Goal: Information Seeking & Learning: Learn about a topic

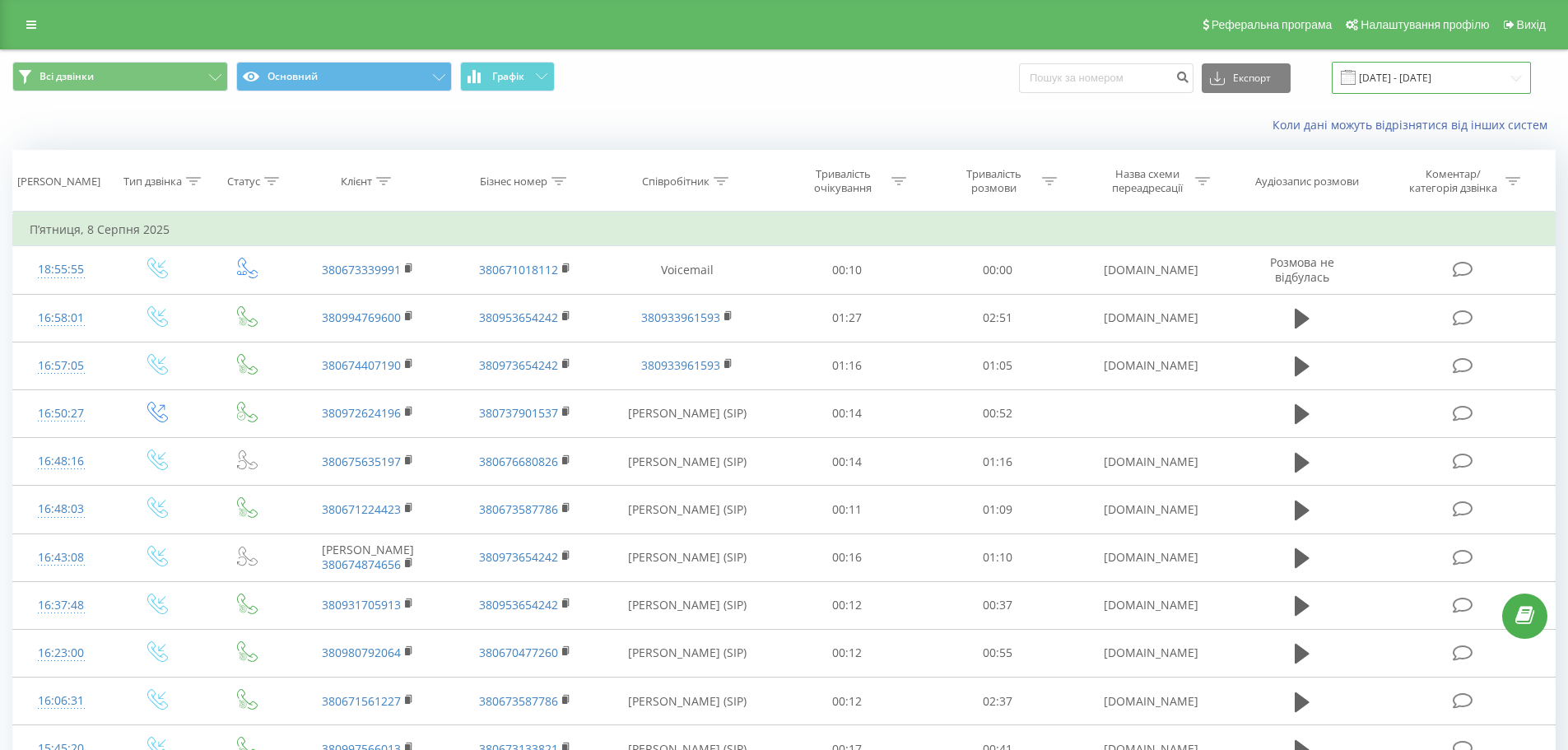
click at [1455, 84] on input "08.07.2025 - 08.08.2025" at bounding box center [1431, 78] width 199 height 32
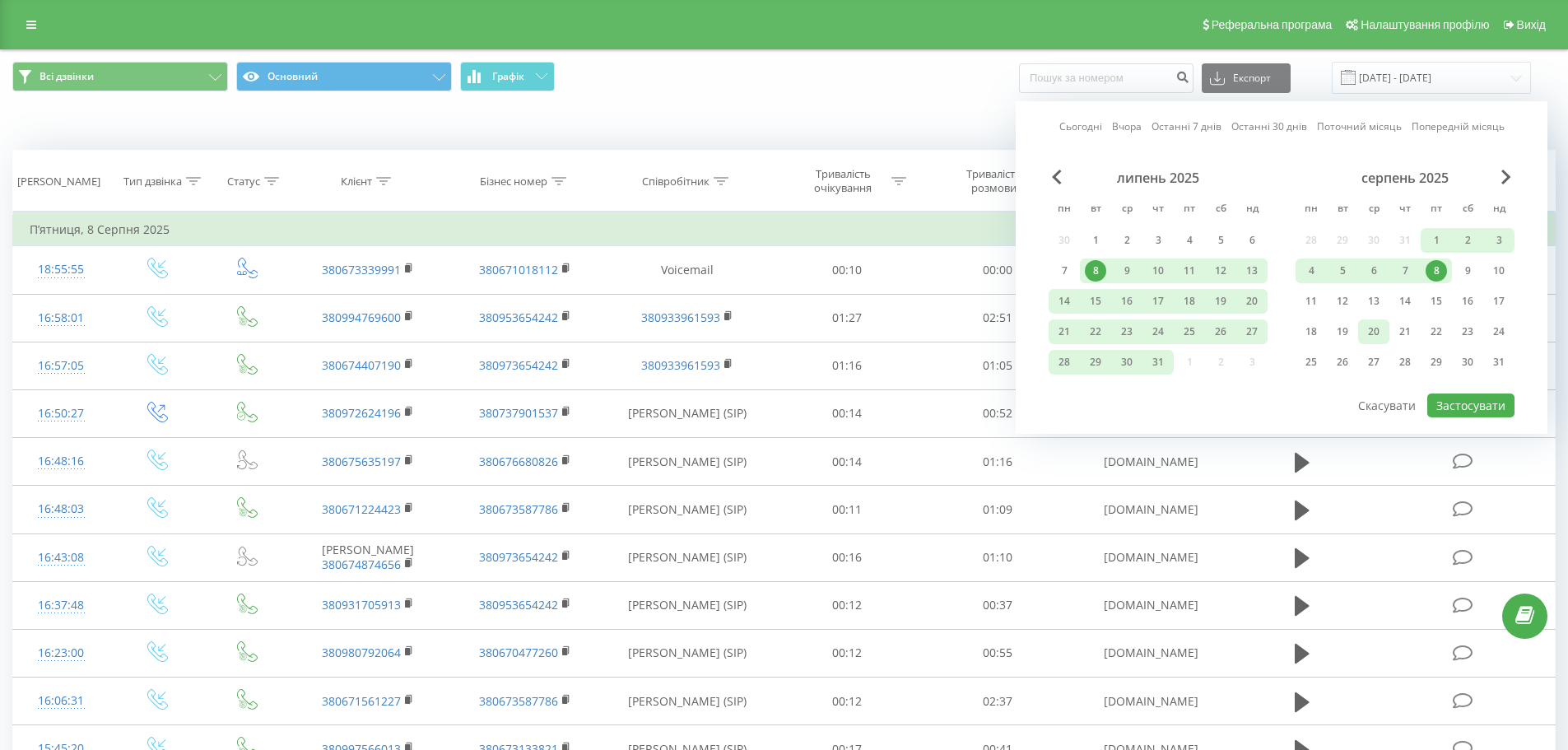
click at [1376, 337] on div "20" at bounding box center [1373, 332] width 22 height 22
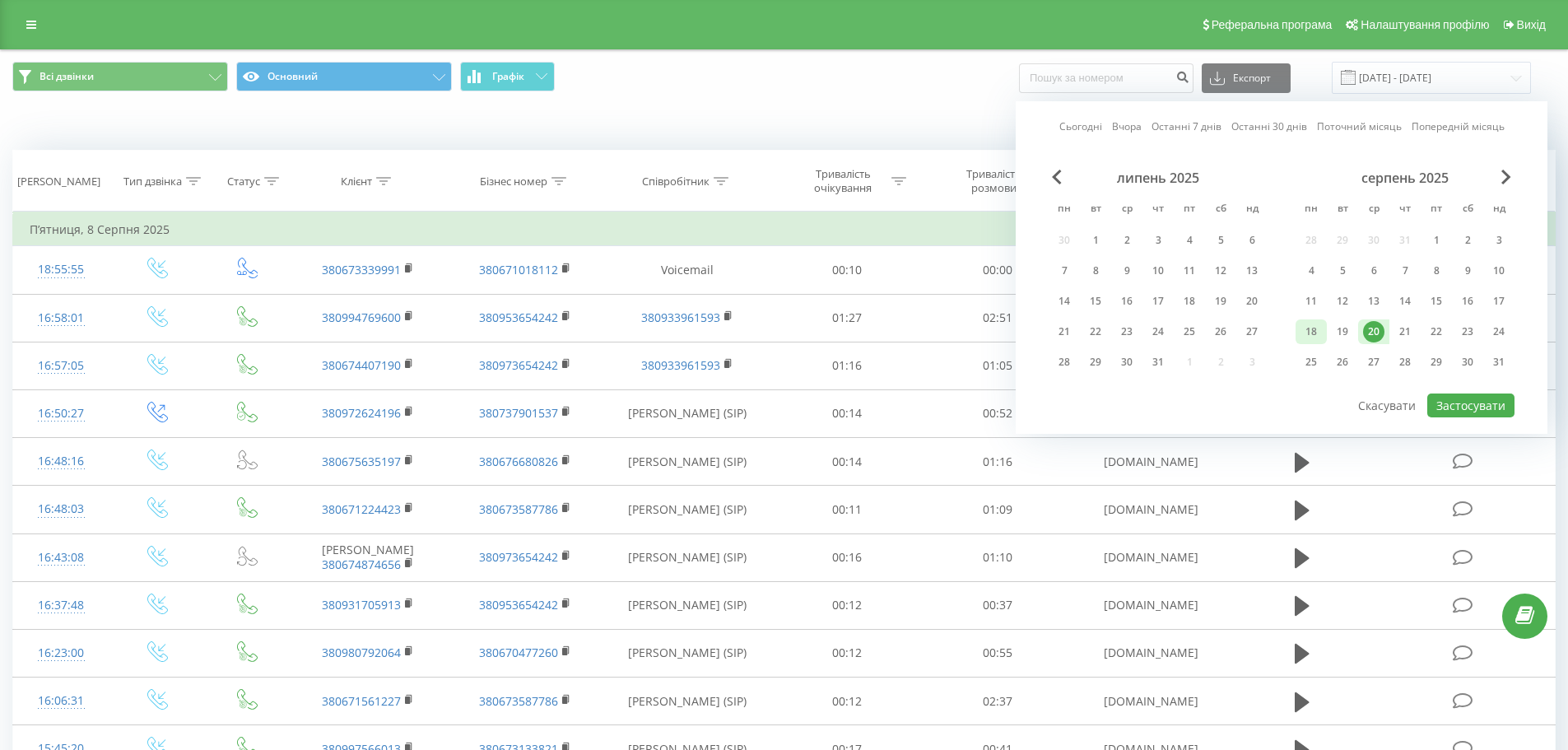
click at [1317, 329] on div "18" at bounding box center [1311, 332] width 22 height 22
click at [1501, 409] on button "Застосувати" at bounding box center [1471, 405] width 87 height 24
type input "[DATE] - [DATE]"
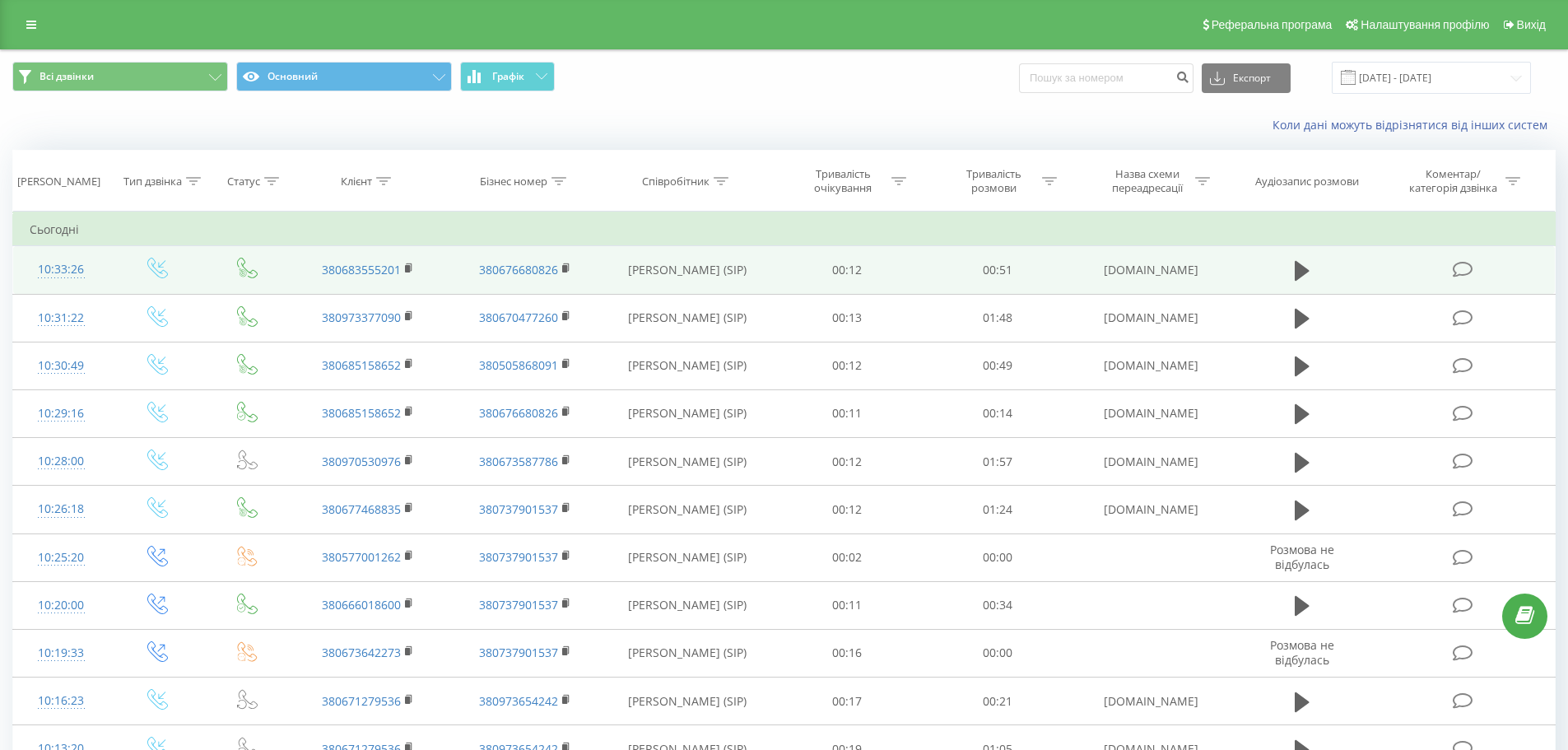
click at [1463, 270] on icon at bounding box center [1463, 270] width 21 height 17
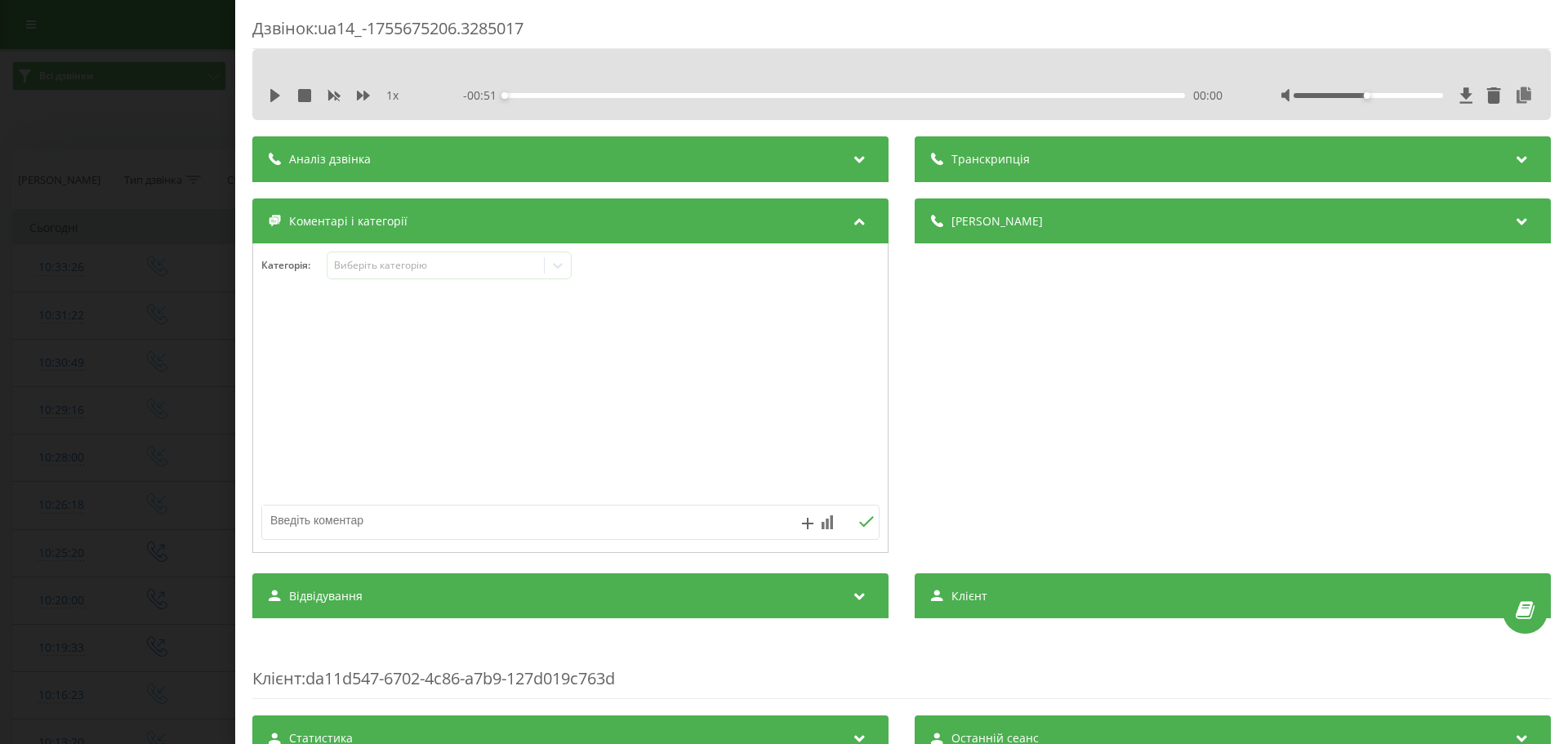
click at [736, 163] on div "Аналіз дзвінка" at bounding box center [570, 159] width 636 height 46
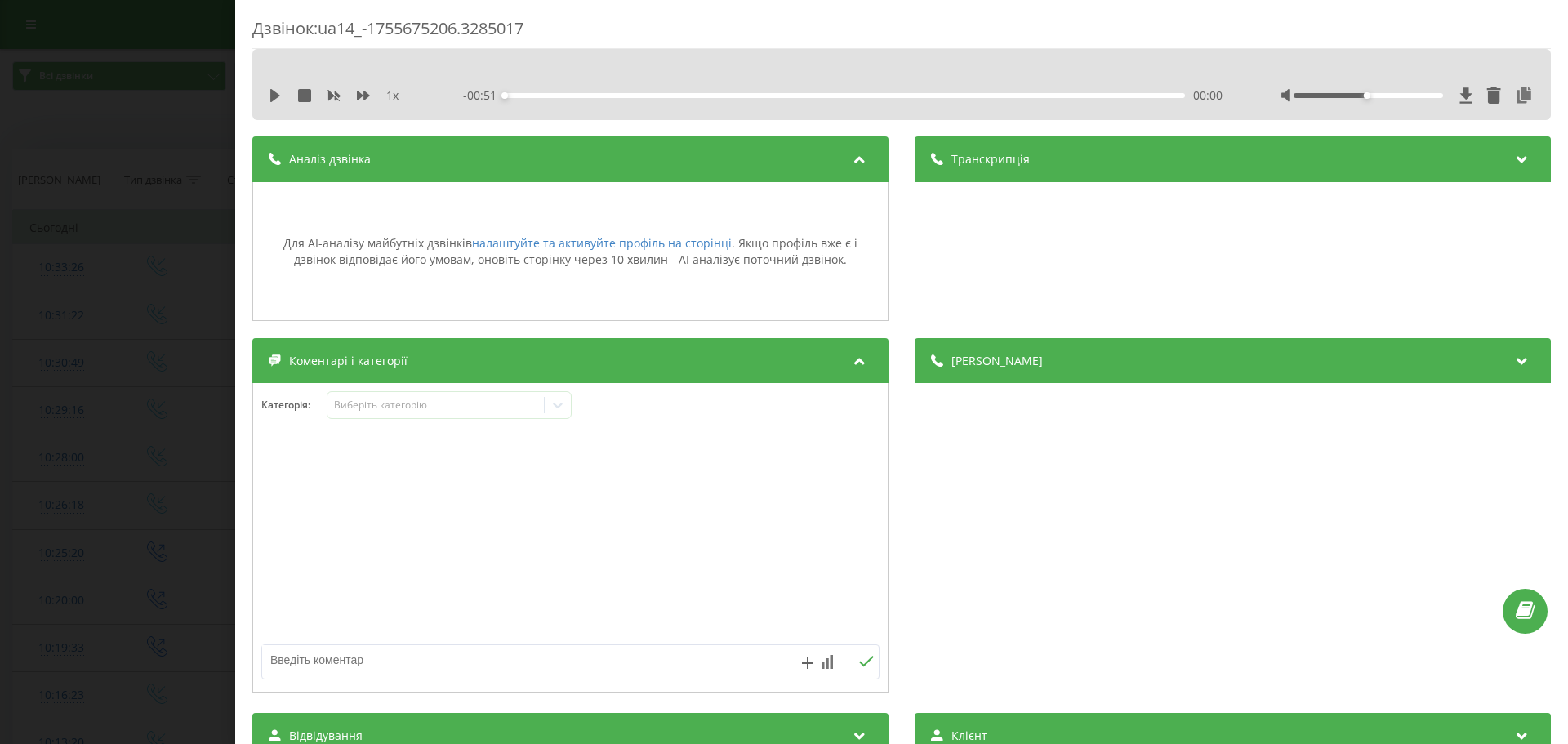
click at [1044, 160] on div "Транскрипція" at bounding box center [1232, 159] width 636 height 46
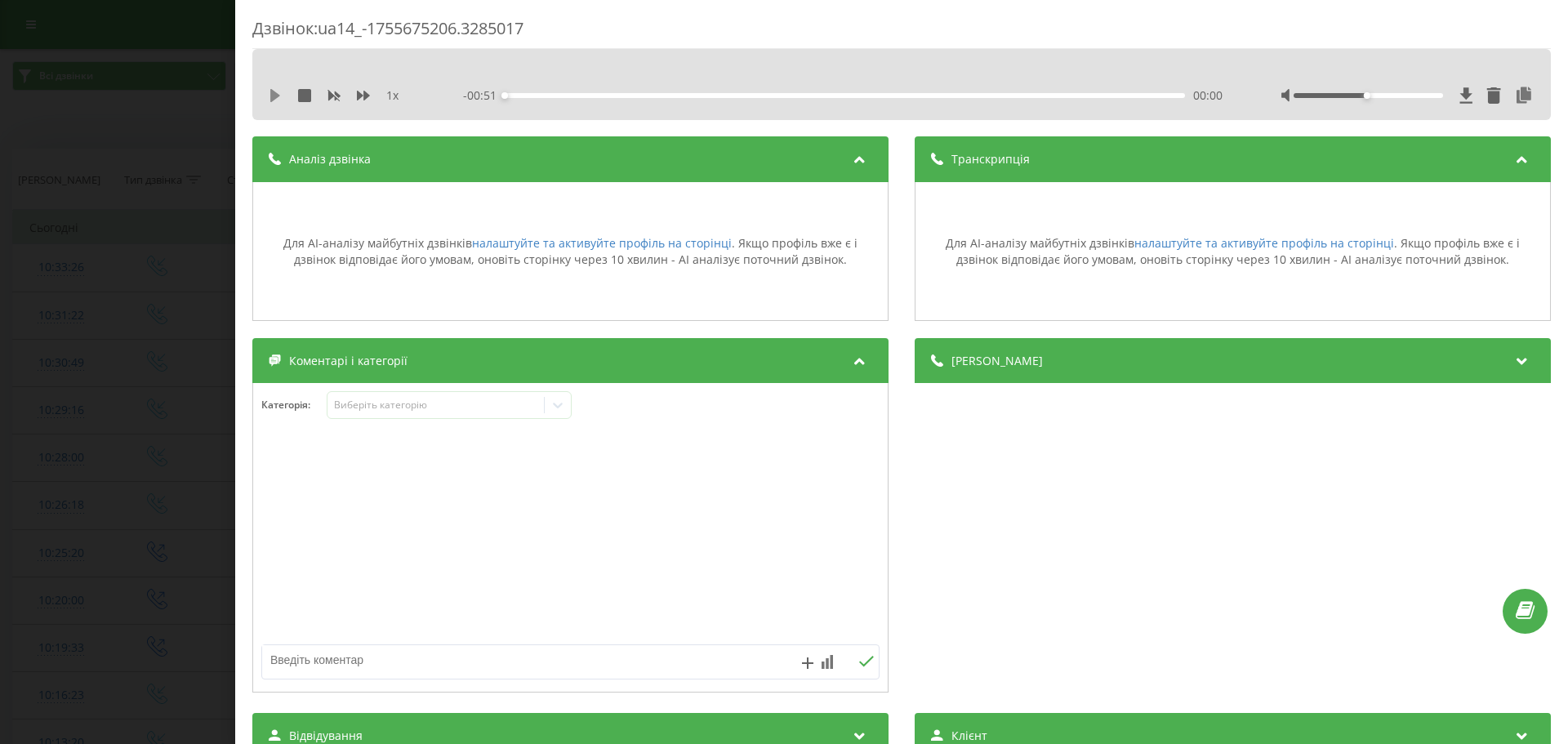
click at [275, 95] on icon at bounding box center [275, 96] width 9 height 13
click at [944, 94] on div "00:33" at bounding box center [844, 95] width 680 height 5
click at [275, 95] on icon at bounding box center [276, 96] width 13 height 13
click at [133, 311] on div "Дзвінок : ua14_-1755675206.3285017 1 x - 00:15 00:35 00:35 Транскрипція Для AI-…" at bounding box center [784, 372] width 1568 height 744
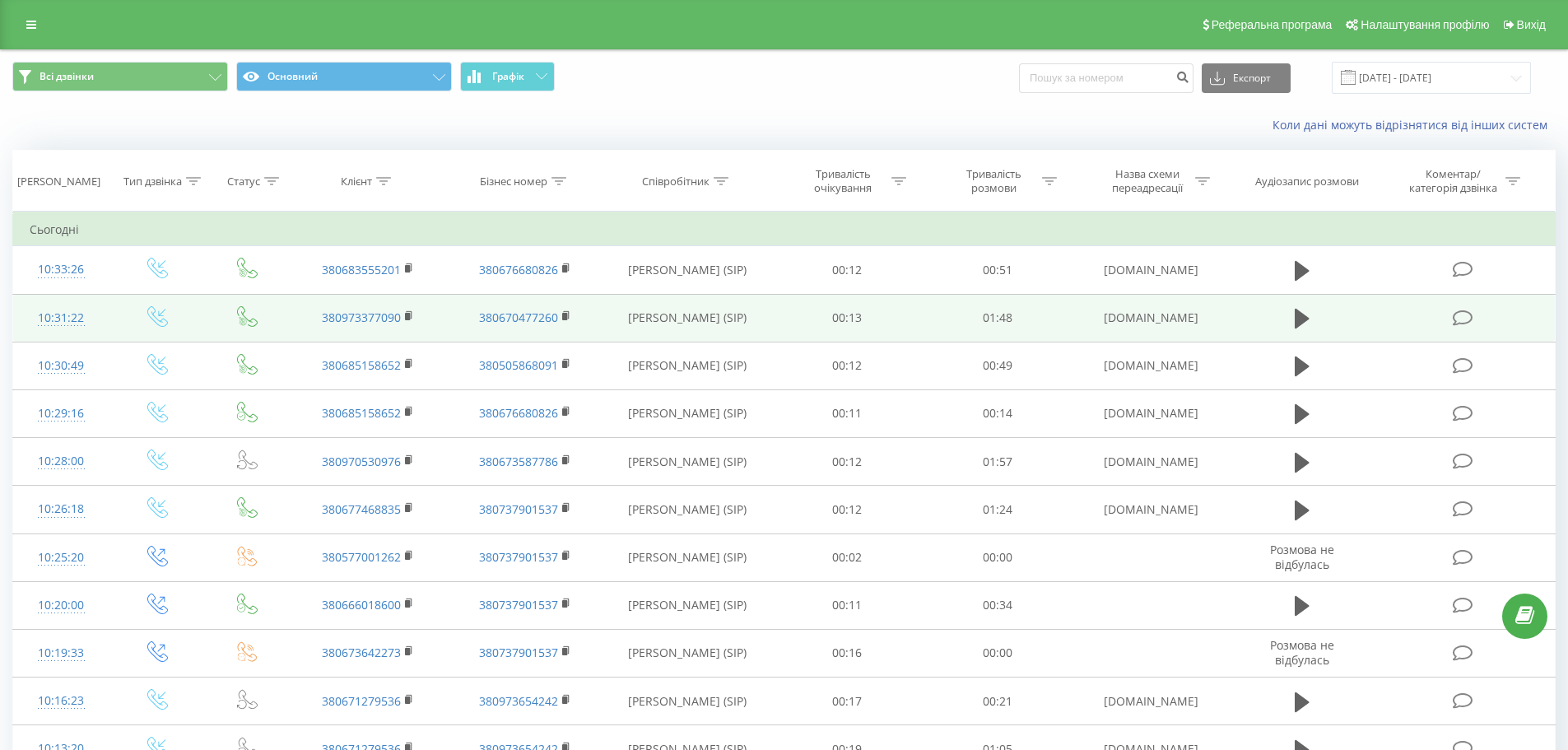
click at [1045, 319] on td "01:48" at bounding box center [997, 318] width 150 height 48
click at [1301, 323] on icon at bounding box center [1302, 319] width 15 height 20
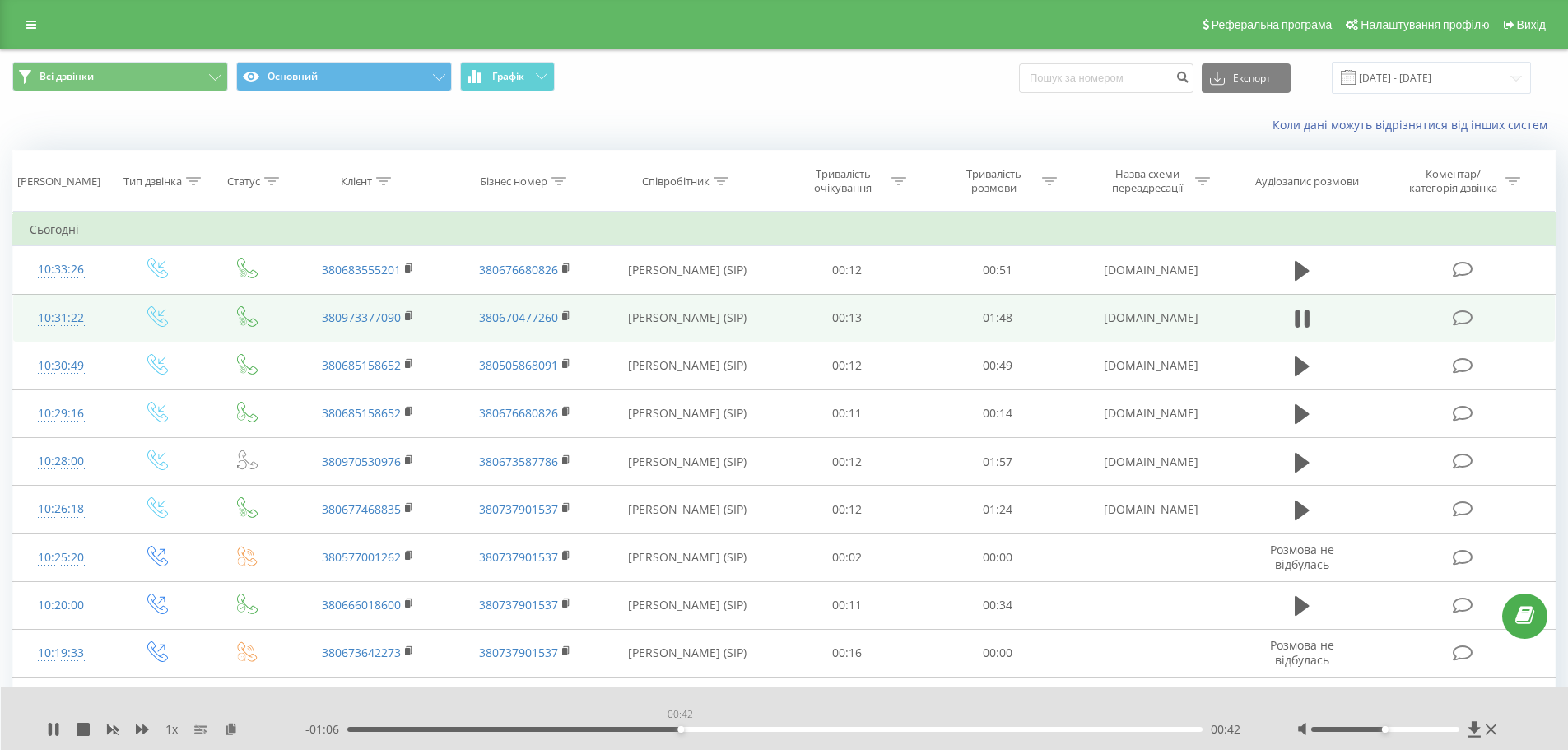
click at [680, 731] on div "00:42" at bounding box center [776, 729] width 856 height 5
click at [54, 734] on icon at bounding box center [54, 730] width 13 height 13
click at [1490, 732] on icon at bounding box center [1490, 730] width 10 height 13
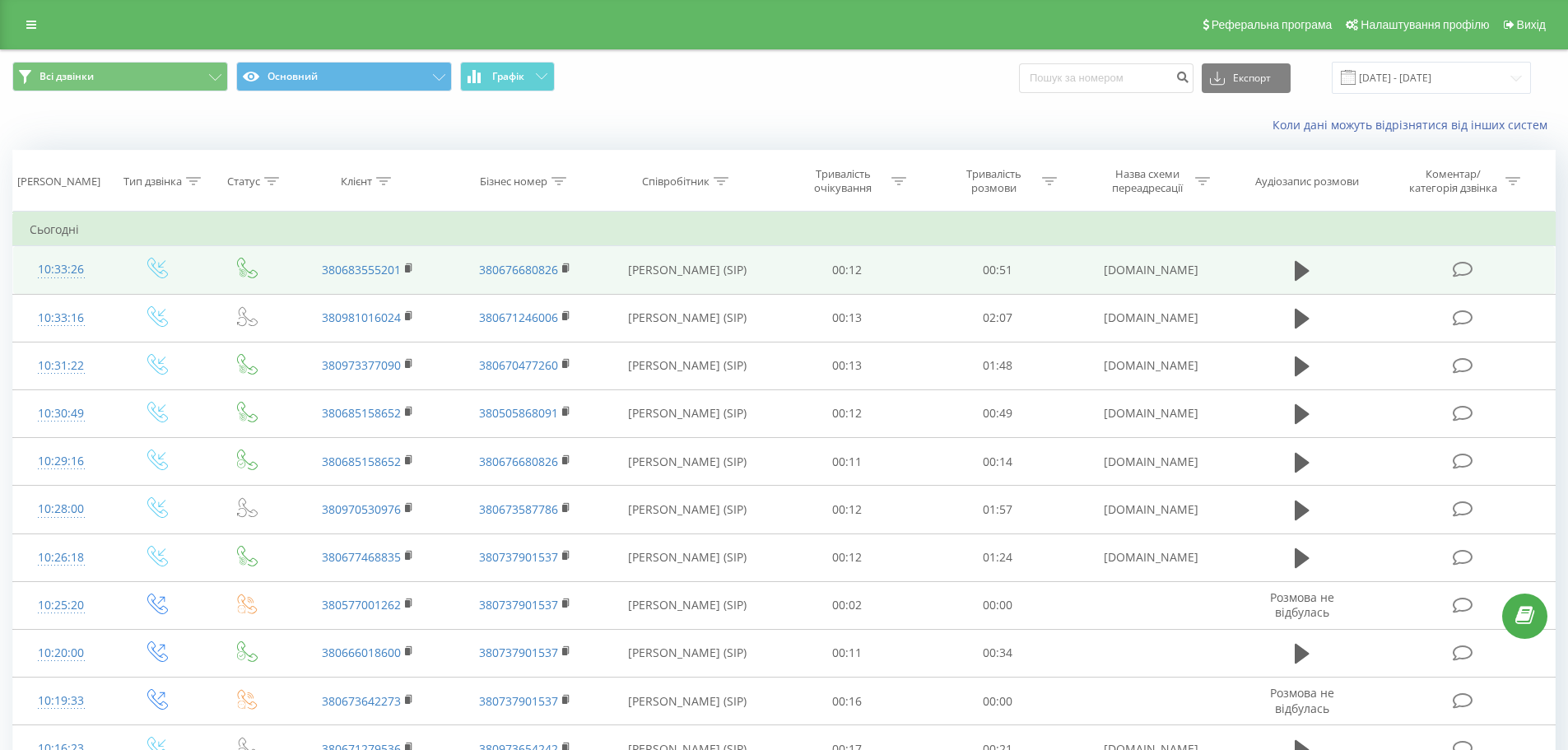
click at [1417, 275] on td at bounding box center [1464, 270] width 181 height 48
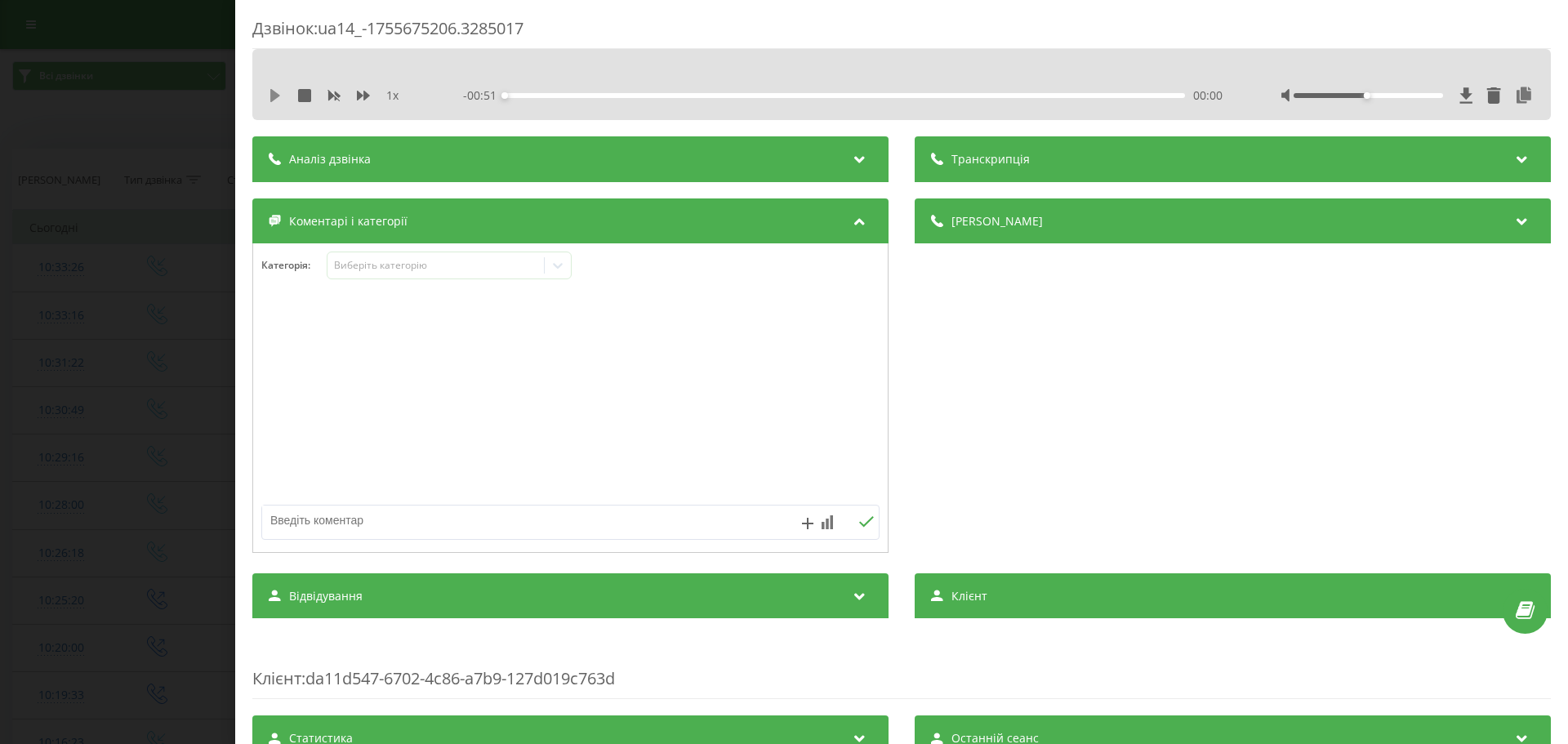
click at [277, 92] on icon at bounding box center [276, 96] width 13 height 13
click at [807, 97] on div "00:04" at bounding box center [844, 95] width 680 height 5
click at [977, 94] on div "00:36" at bounding box center [844, 95] width 680 height 5
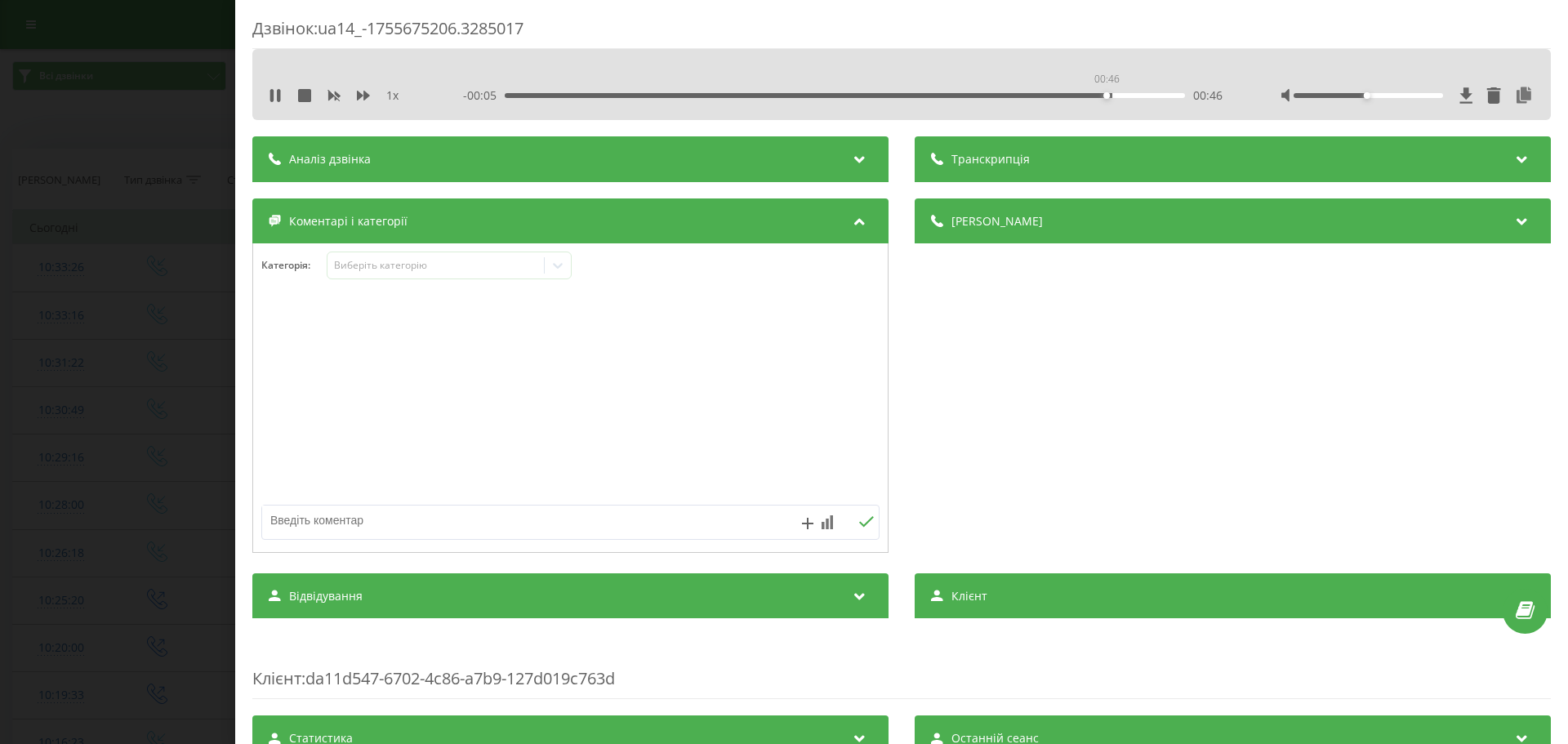
click at [1104, 96] on div "00:46" at bounding box center [844, 95] width 680 height 5
click at [1139, 94] on div "00:46" at bounding box center [844, 95] width 680 height 5
click at [131, 244] on div "Дзвінок : ua14_-1755675206.3285017 1 x - 00:01 00:49 00:49 Транскрипція Для AI-…" at bounding box center [784, 372] width 1568 height 744
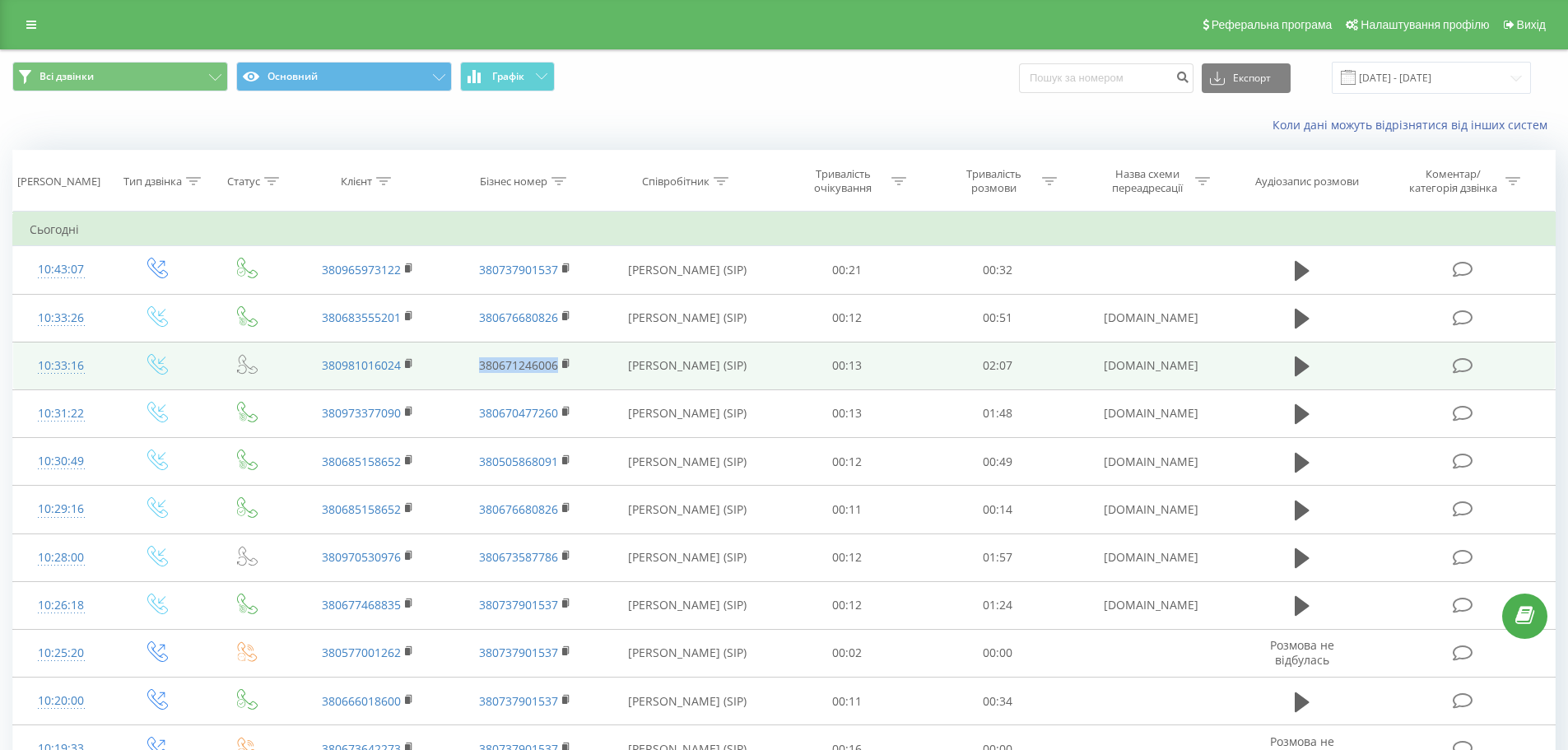
drag, startPoint x: 450, startPoint y: 366, endPoint x: 557, endPoint y: 367, distance: 107.0
click at [557, 367] on td "380671246006" at bounding box center [524, 365] width 156 height 48
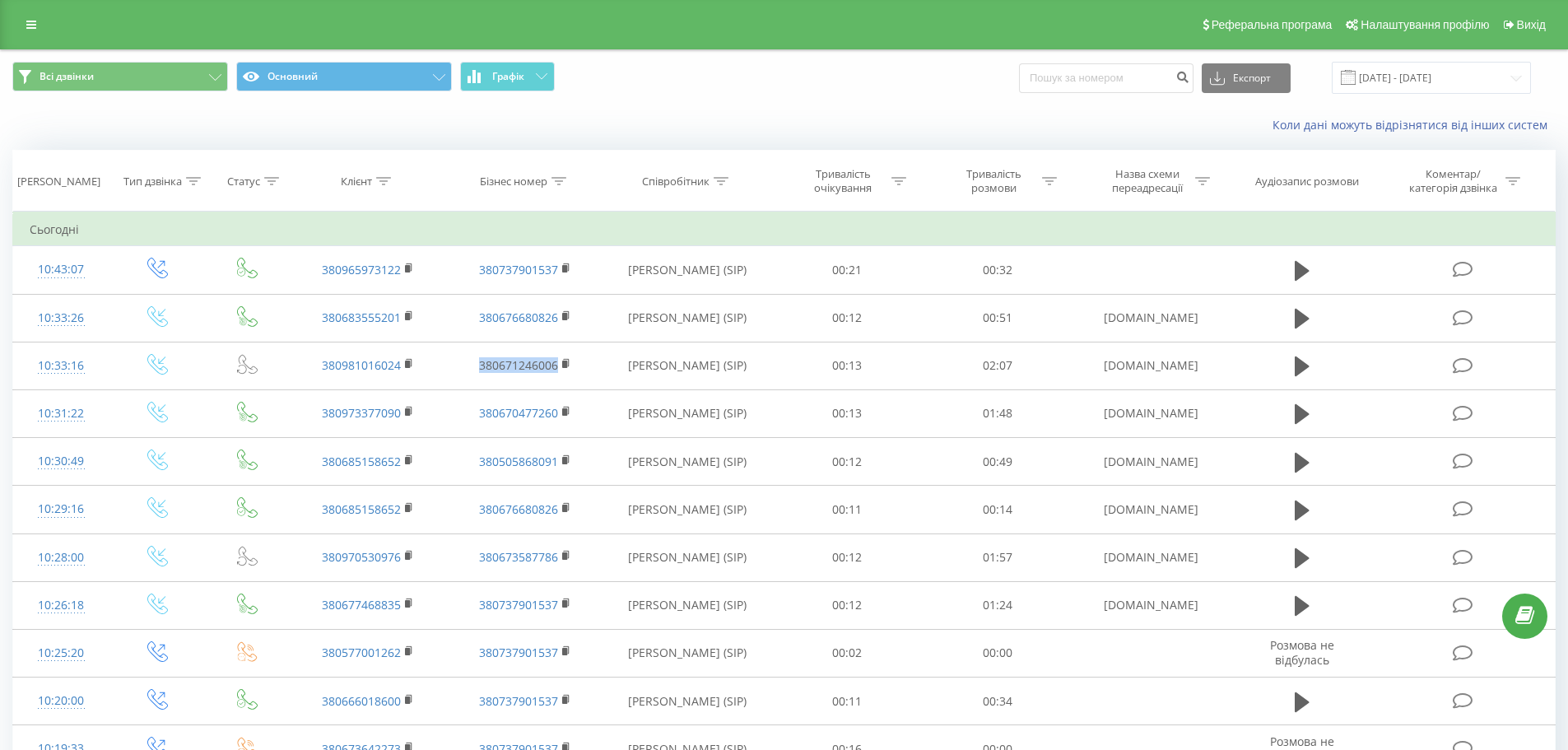
copy link "380671246006"
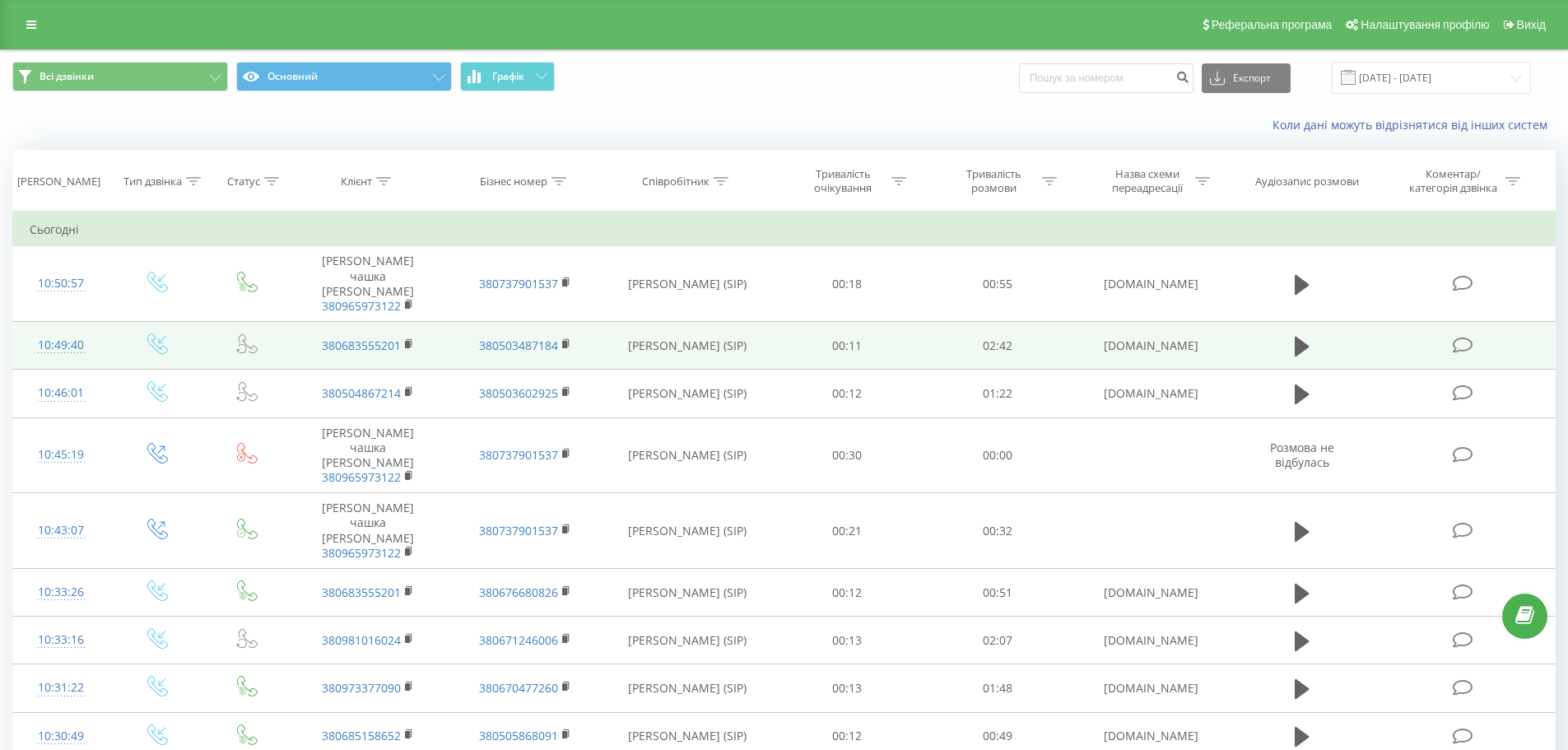
click at [1463, 337] on icon at bounding box center [1463, 345] width 21 height 17
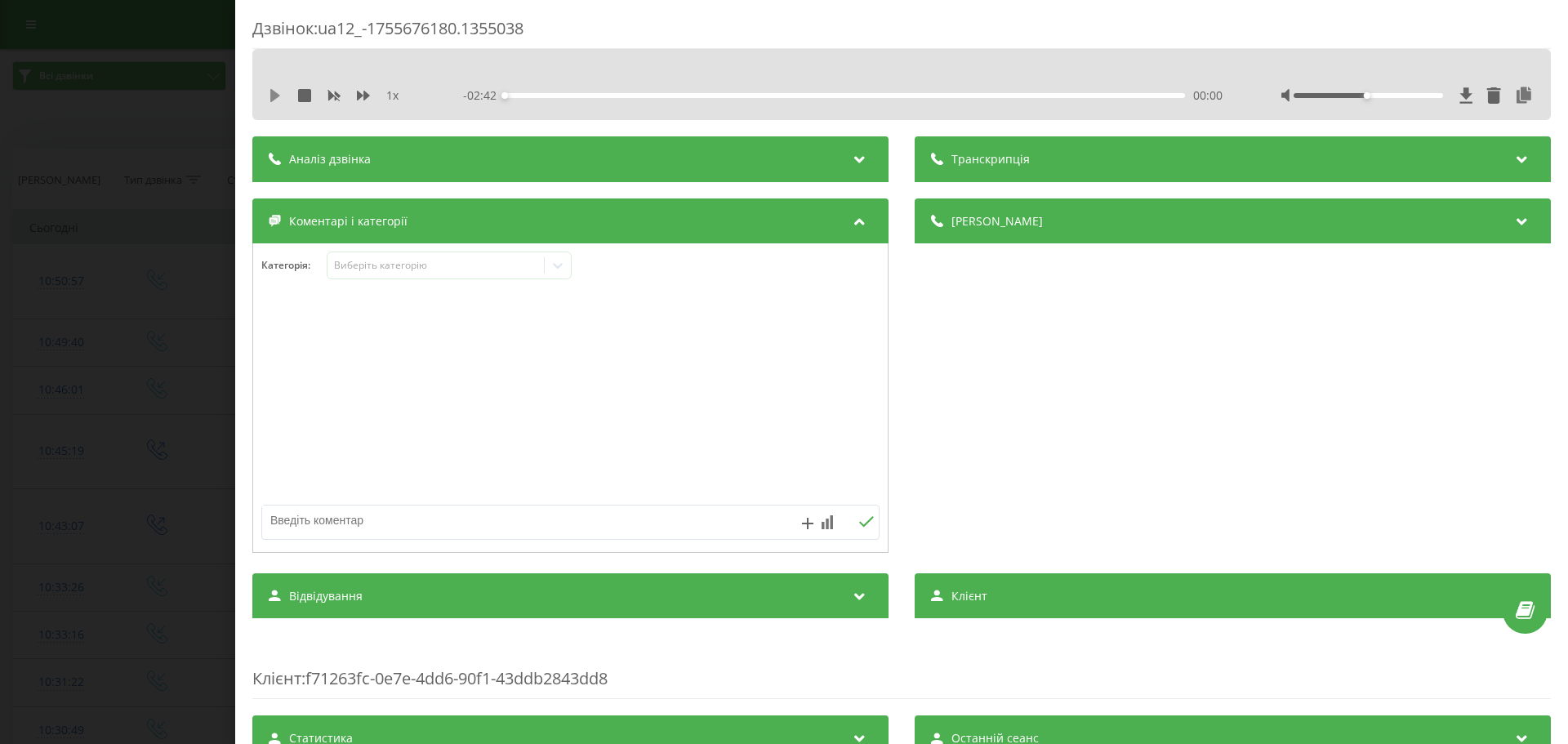
click at [277, 96] on icon at bounding box center [275, 96] width 9 height 13
click at [781, 165] on div "Аналіз дзвінка" at bounding box center [570, 159] width 636 height 46
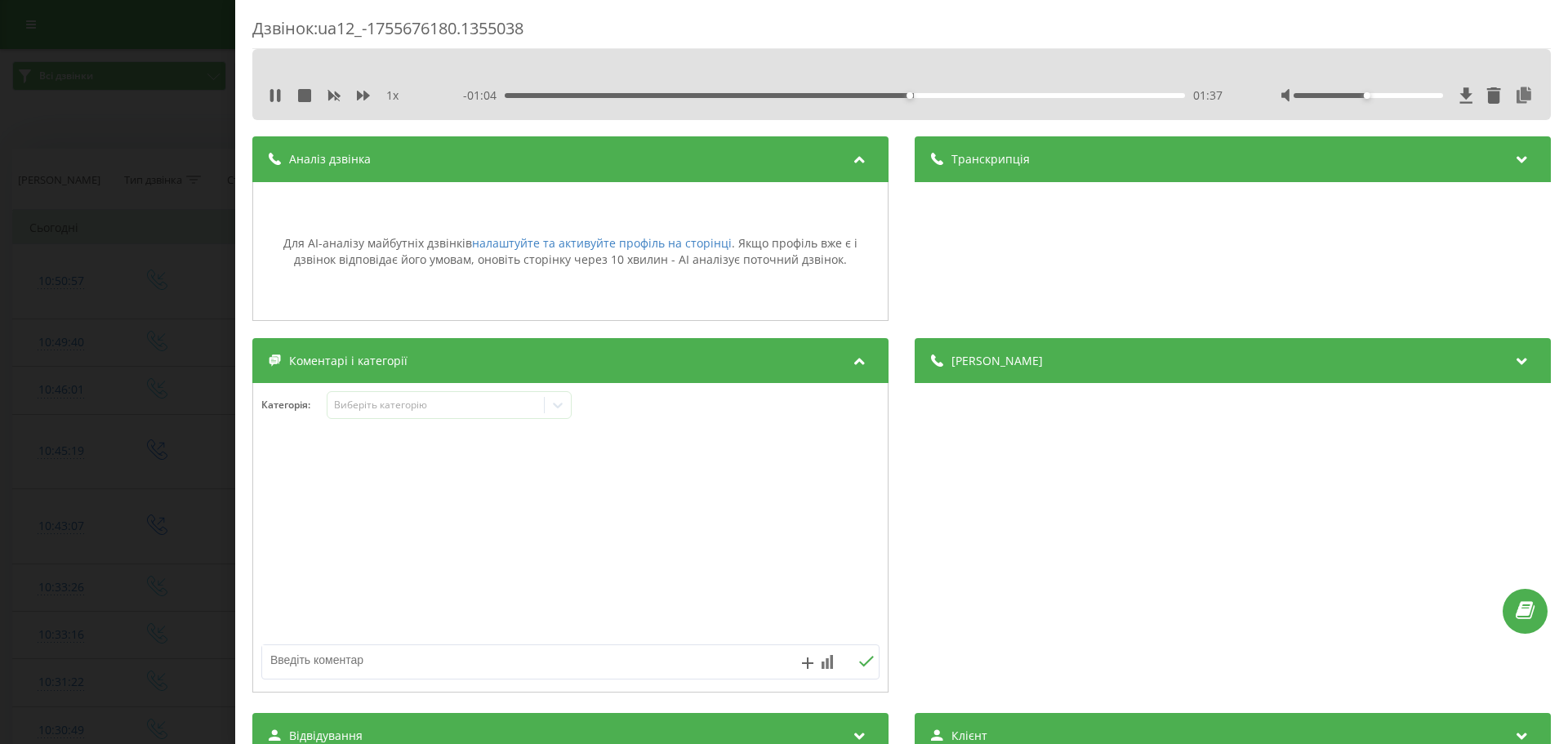
click at [957, 155] on span "Транскрипція" at bounding box center [991, 159] width 79 height 16
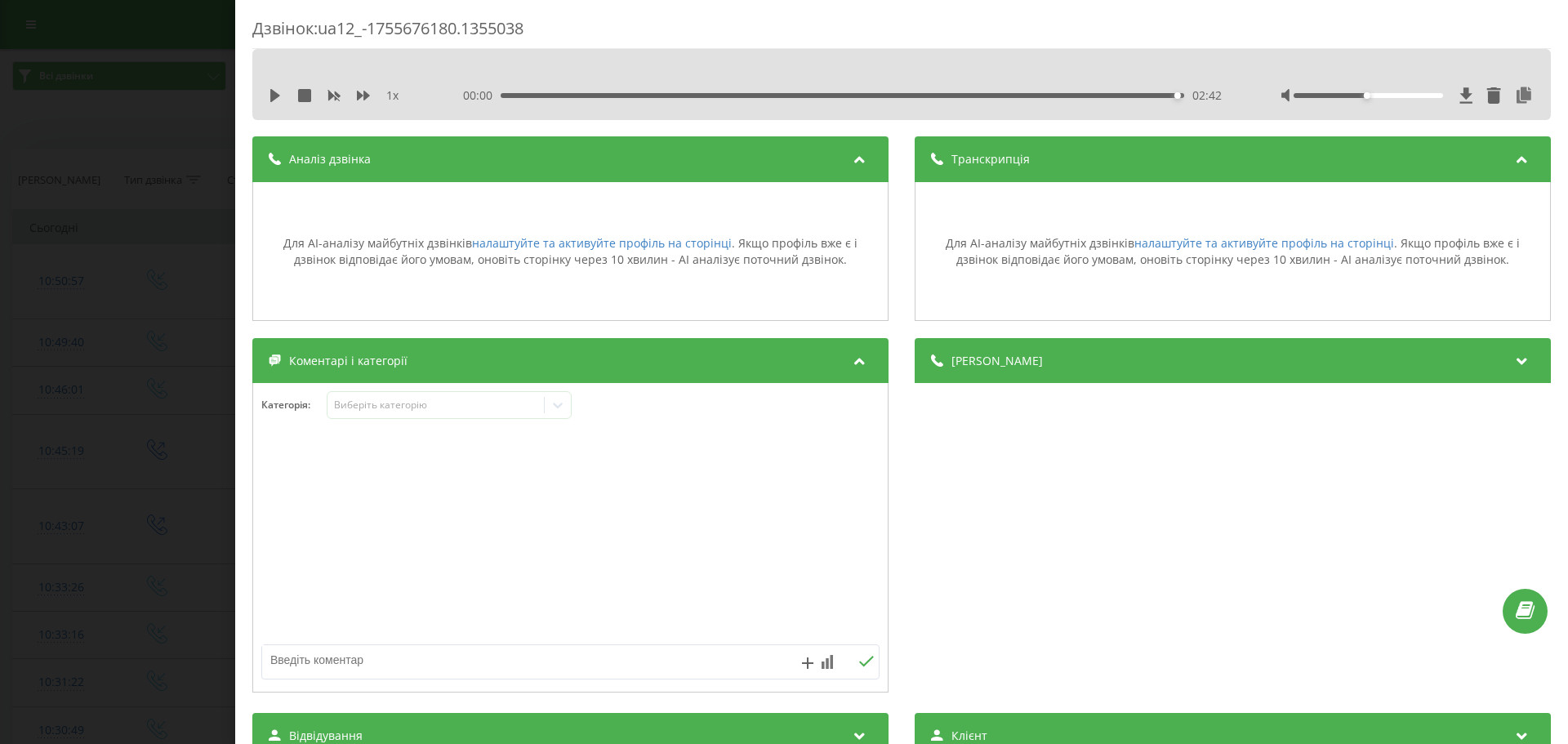
click at [121, 210] on div "Дзвінок : ua12_-1755676180.1355038 1 x 00:00 02:42 02:42 Транскрипція Для AI-ан…" at bounding box center [784, 372] width 1568 height 744
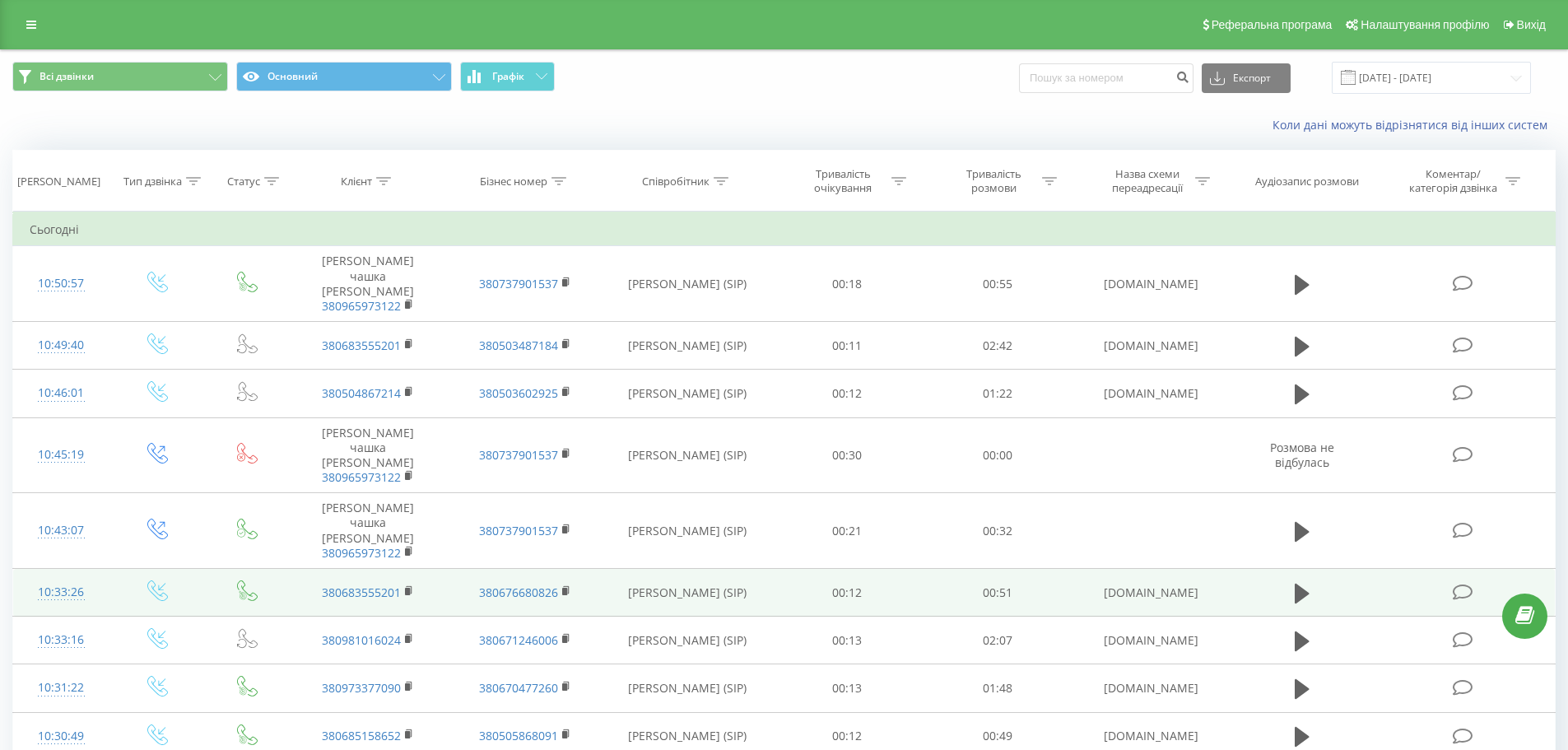
click at [1465, 584] on icon at bounding box center [1463, 592] width 21 height 17
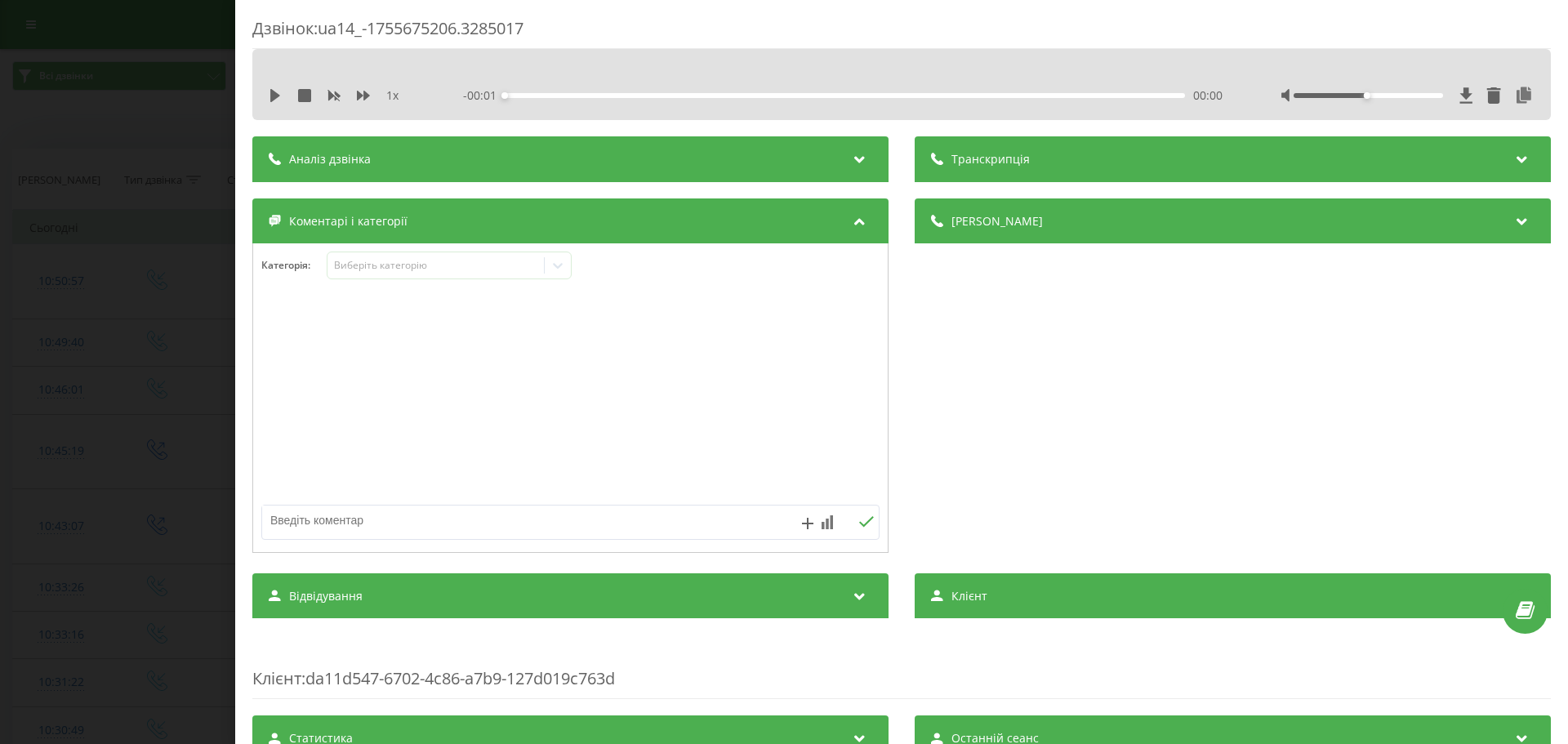
click at [1067, 151] on div "Транскрипція" at bounding box center [1232, 159] width 636 height 46
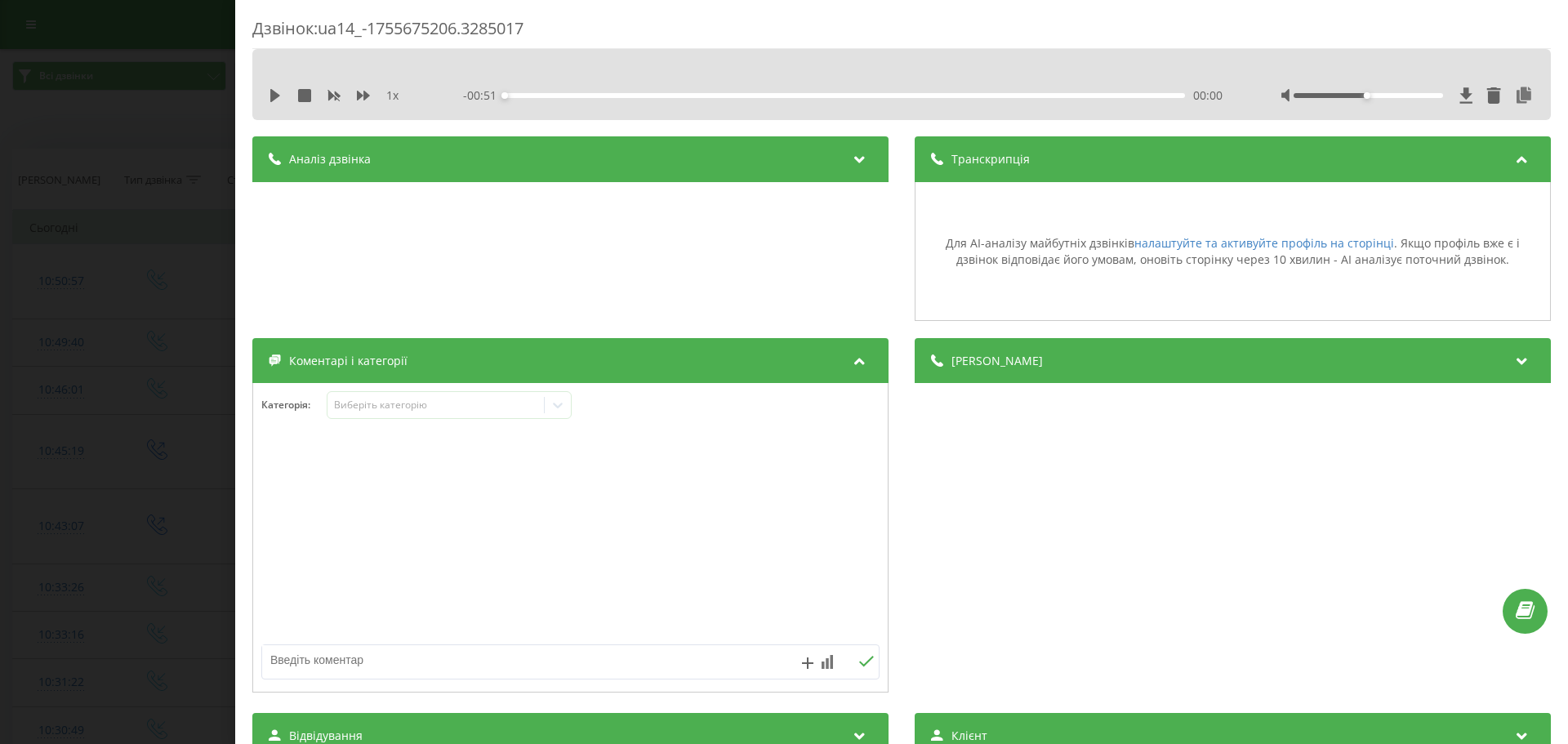
click at [745, 175] on div "Аналіз дзвінка" at bounding box center [570, 159] width 636 height 46
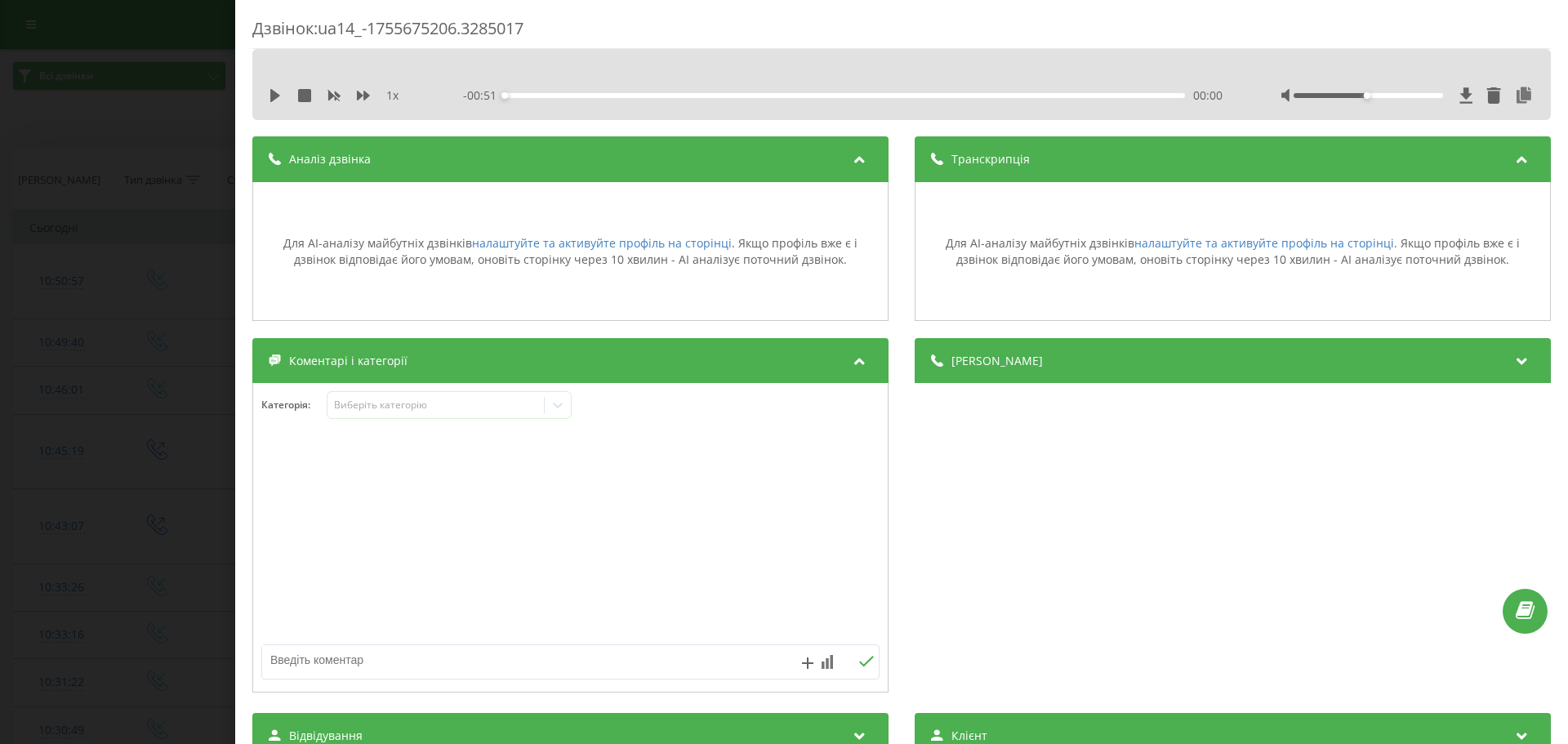
click at [1181, 573] on div "Деталі дзвінка Загальне Дата дзвінка [DATE] 10:33:26 Тип дзвінка Вхідний Статус…" at bounding box center [1232, 518] width 636 height 358
click at [105, 439] on div "Дзвінок : ua14_-1755675206.3285017 1 x - 00:51 00:00 00:00 Транскрипція Для AI-…" at bounding box center [784, 372] width 1568 height 744
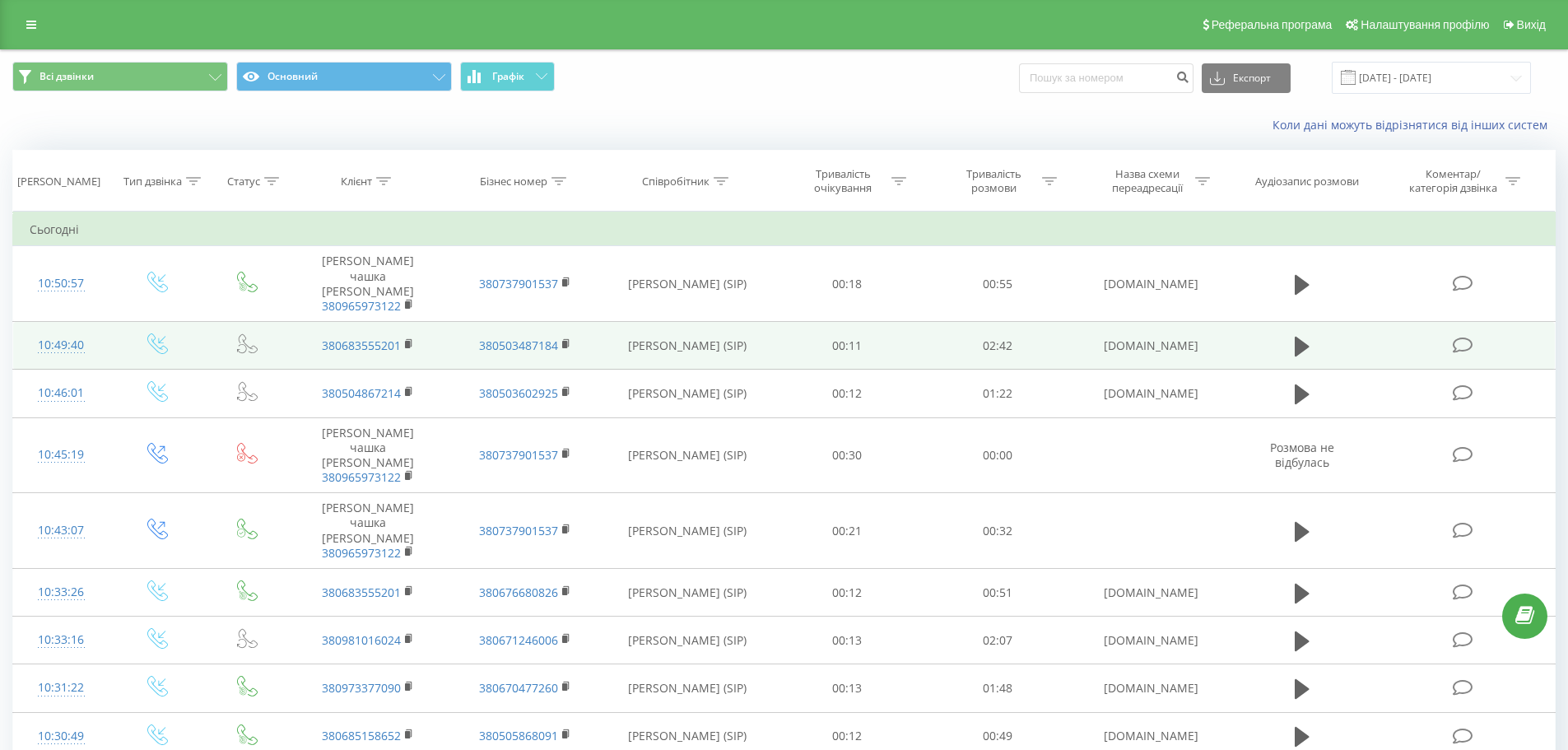
click at [1470, 337] on icon at bounding box center [1463, 345] width 21 height 17
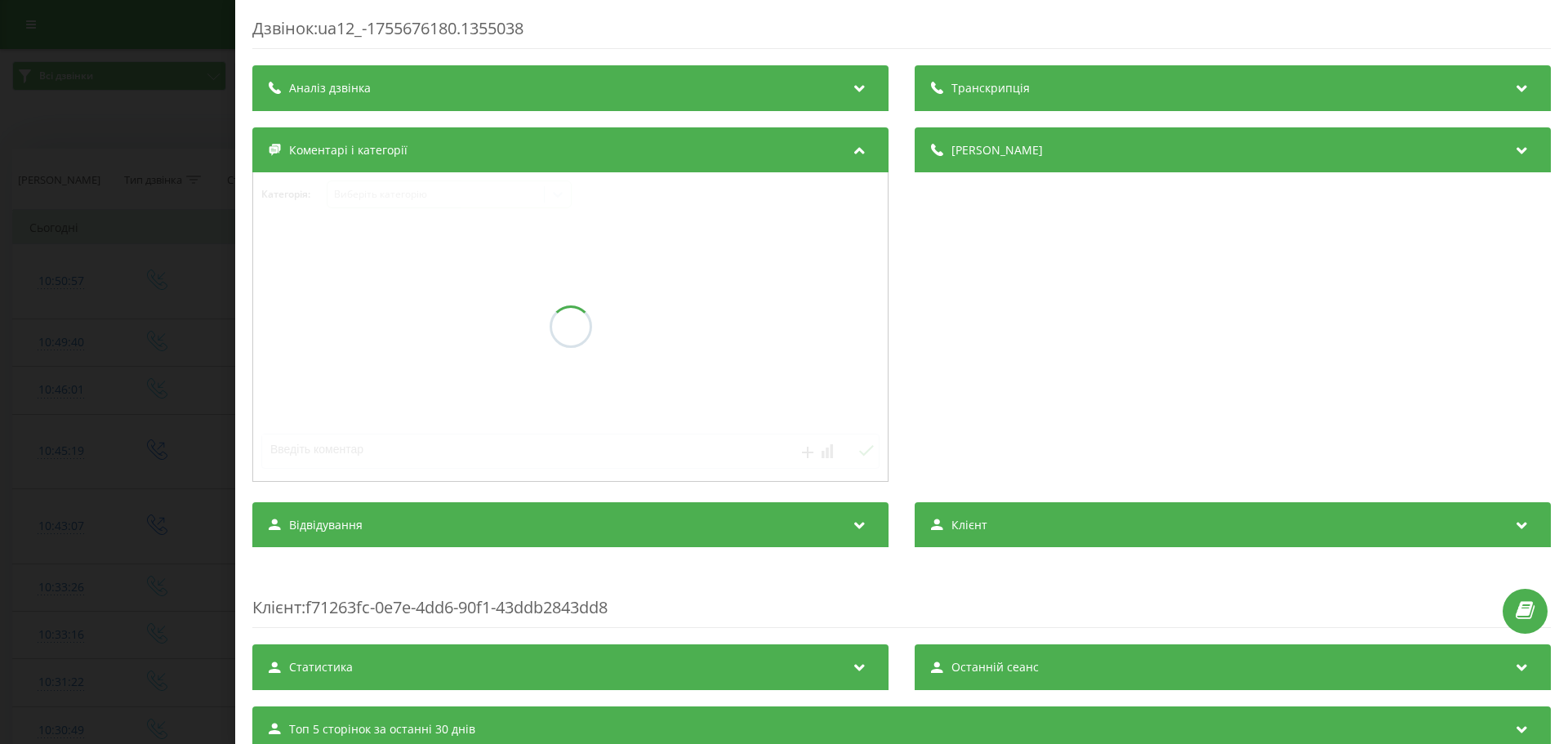
click at [1058, 84] on div "Дзвінок : ua12_-1755676180.1355038 Транскрипція Аналіз дзвінка Деталі дзвінка К…" at bounding box center [901, 432] width 1299 height 829
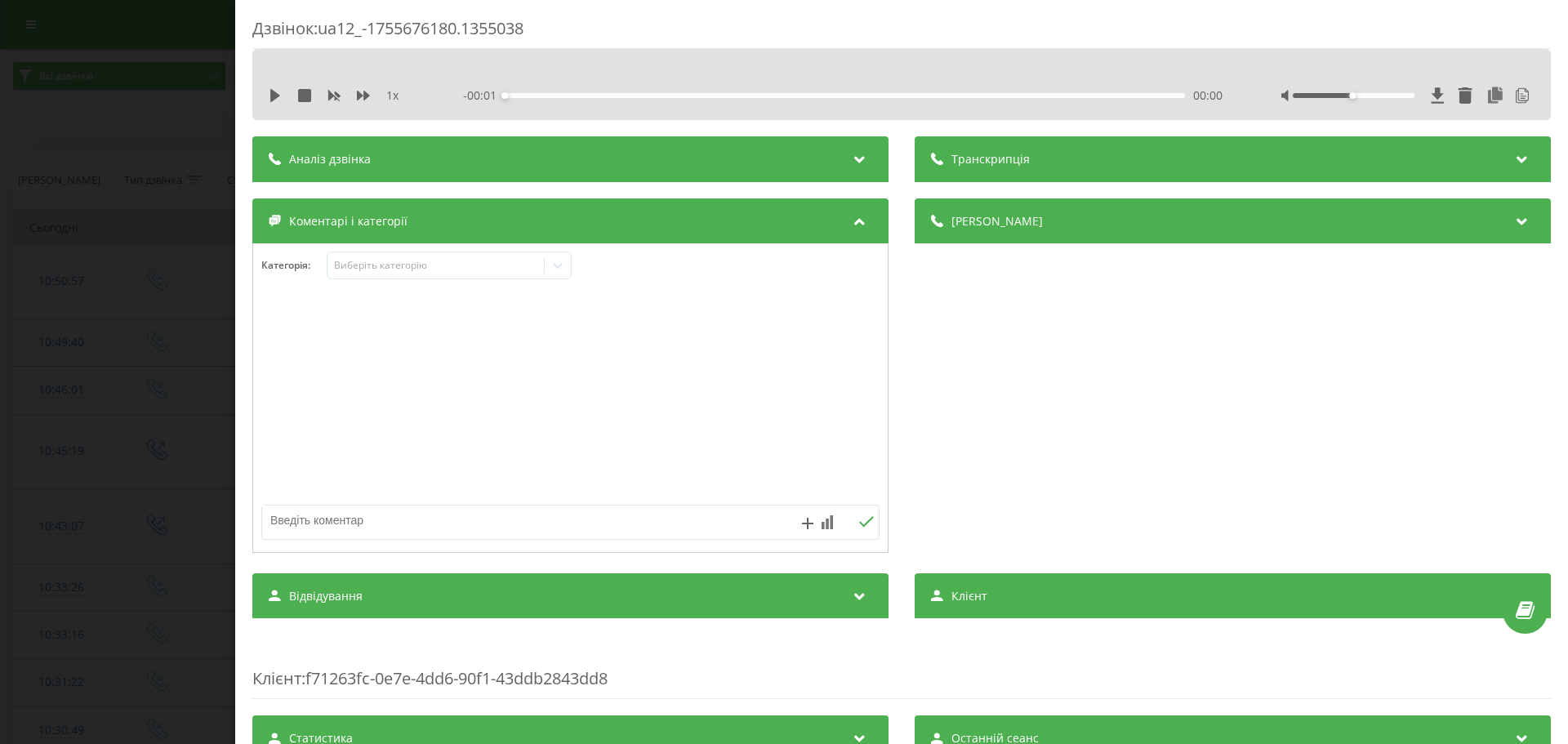
click at [1065, 158] on div "Транскрипція" at bounding box center [1232, 159] width 636 height 46
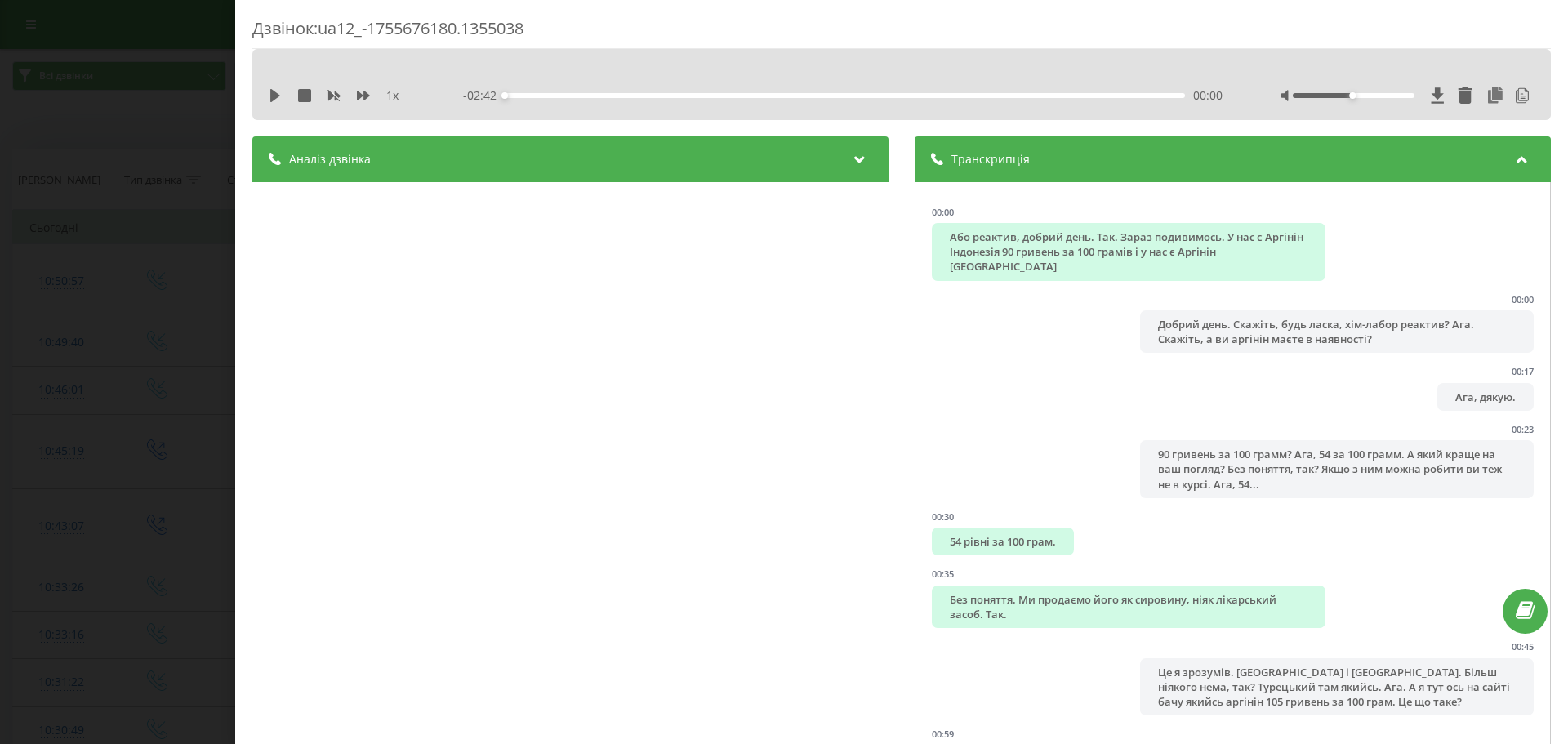
click at [746, 184] on div "Аналіз дзвінка Назва профілю AI Тема діалогу Клієнт цікавиться наявністю та цін…" at bounding box center [570, 445] width 636 height 617
click at [801, 167] on div "Аналіз дзвінка" at bounding box center [570, 159] width 636 height 46
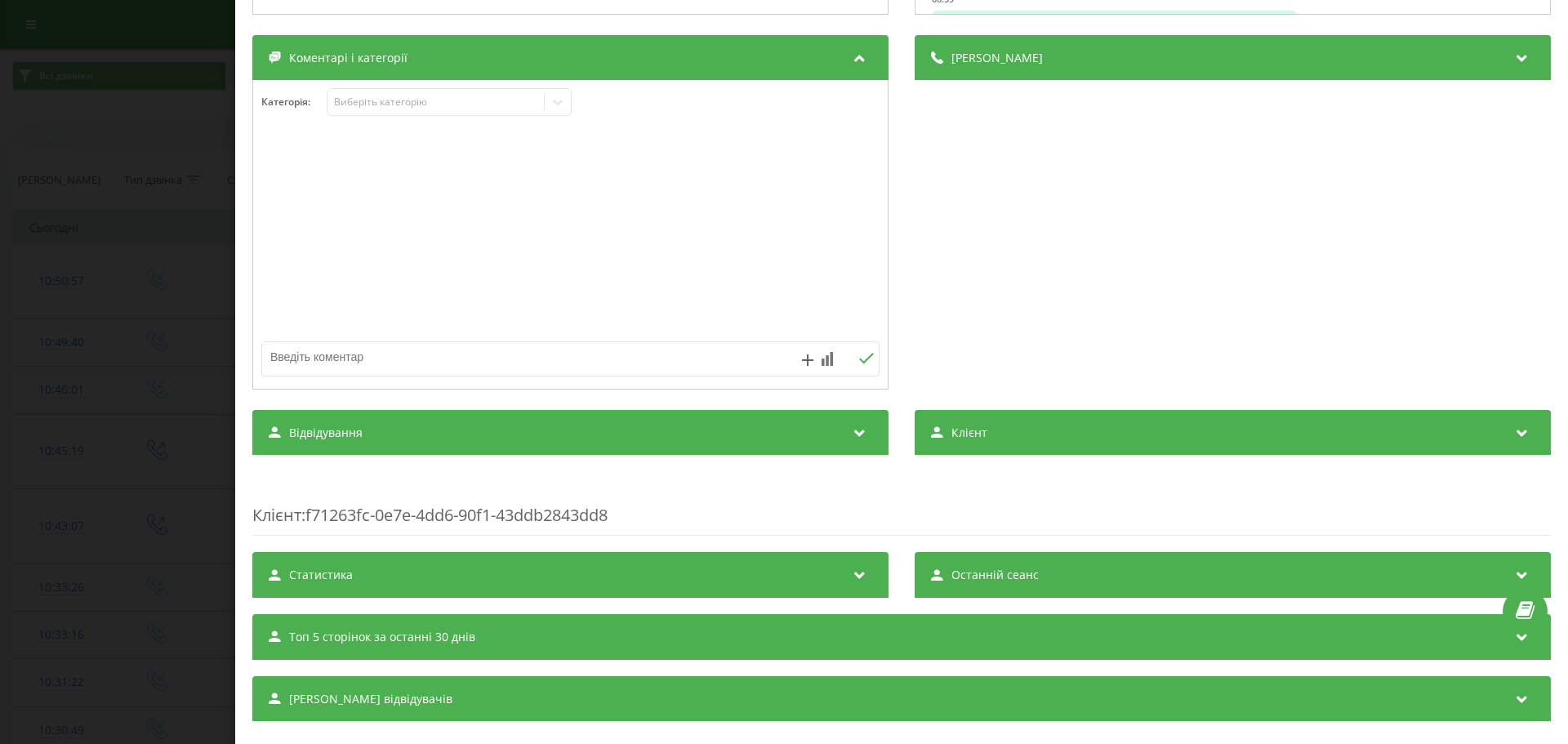
scroll to position [763, 0]
